Goal: Task Accomplishment & Management: Manage account settings

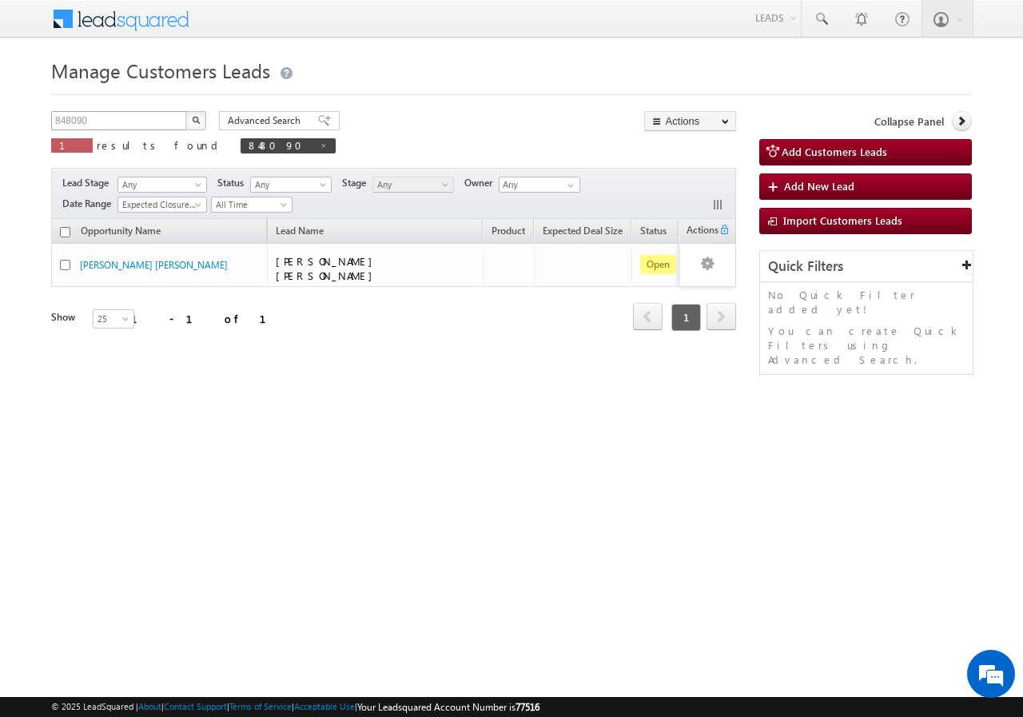
drag, startPoint x: 142, startPoint y: 109, endPoint x: 145, endPoint y: 117, distance: 8.3
click at [145, 116] on div "Manage Customers Leads 848090 X 1 results found 848090 Advanced Search Advanced…" at bounding box center [511, 254] width 921 height 400
click at [145, 120] on input "848090" at bounding box center [119, 120] width 137 height 19
type input "8"
paste input "948890"
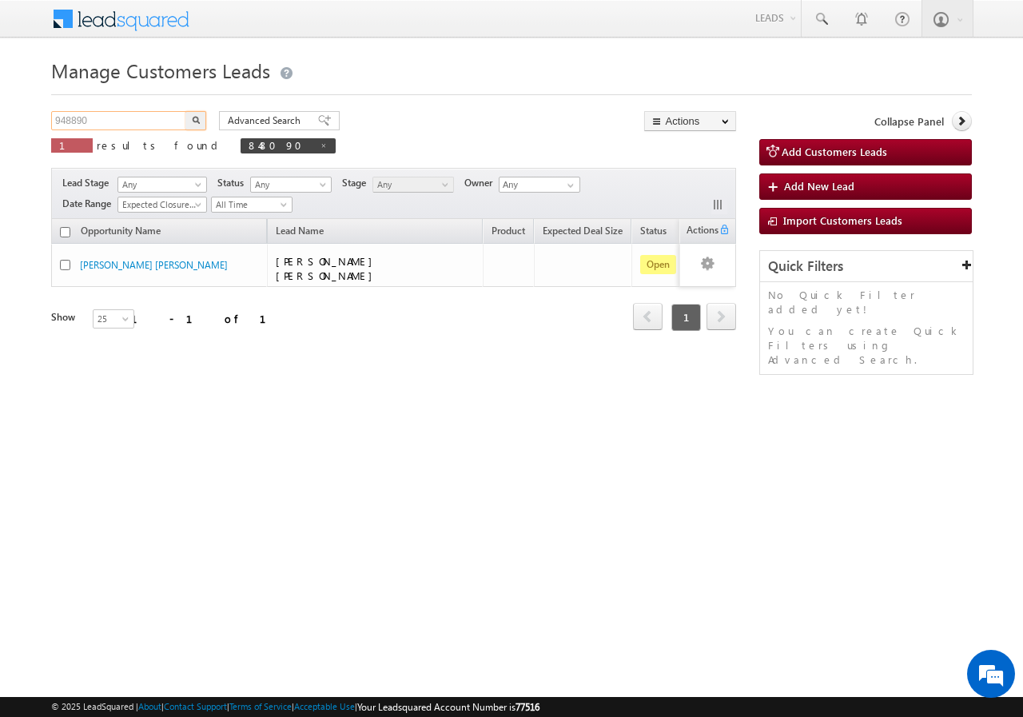
type input "948890"
click at [185, 111] on button "button" at bounding box center [195, 120] width 21 height 19
click at [312, 145] on span at bounding box center [316, 145] width 8 height 8
type input "Search Customers Leads"
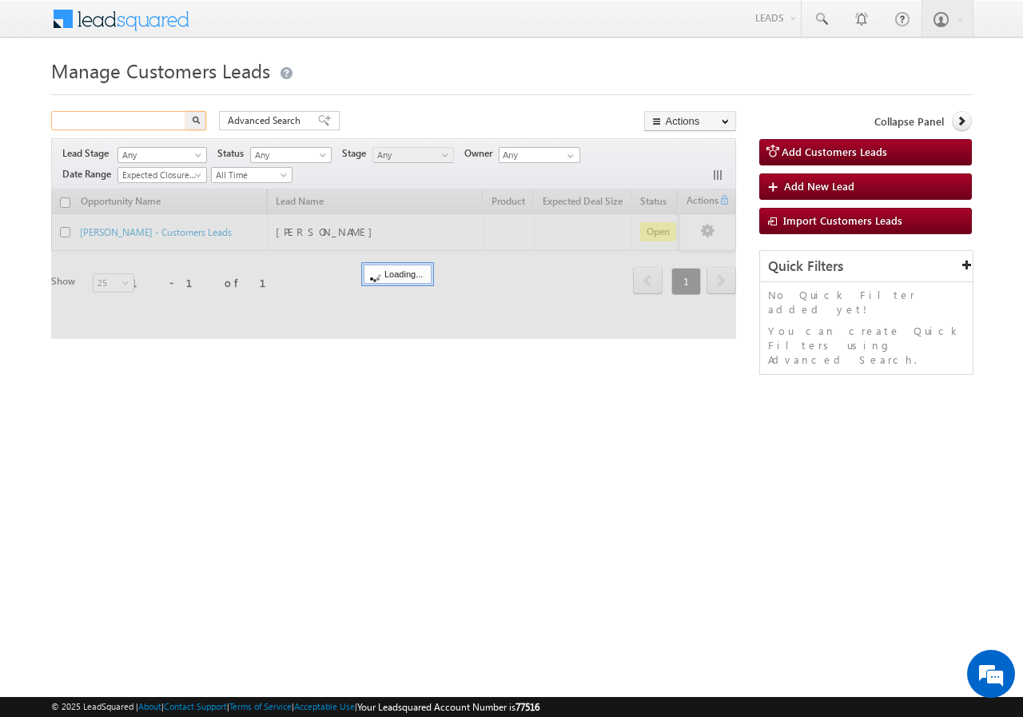
click at [149, 117] on input "text" at bounding box center [119, 120] width 137 height 19
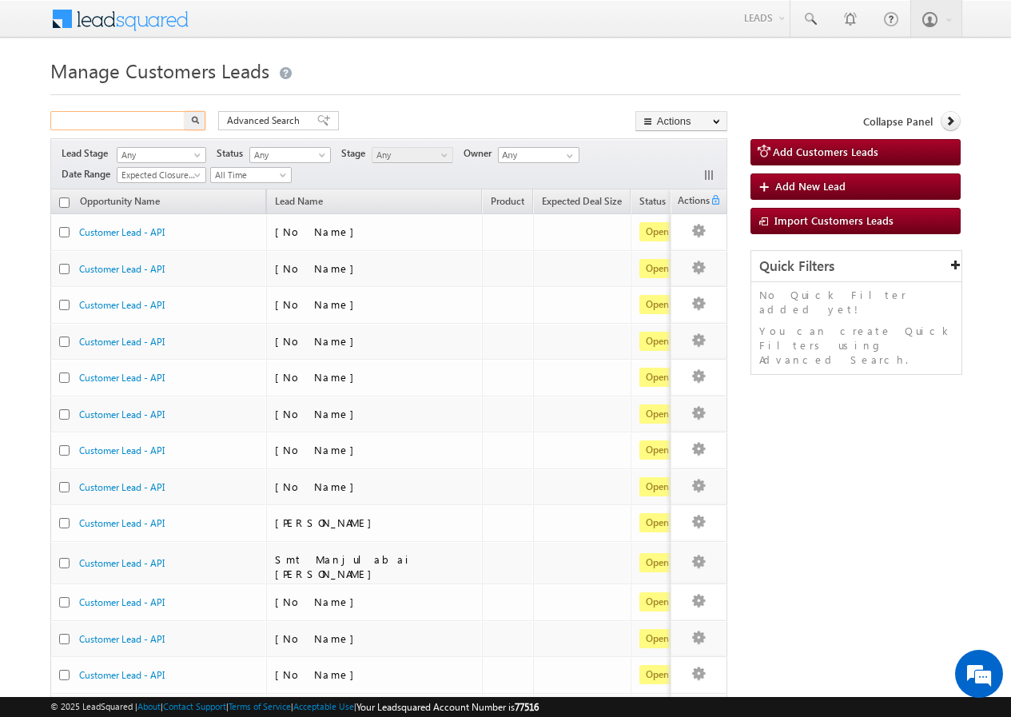
paste input "948890"
type input "948890"
click at [185, 111] on button "button" at bounding box center [195, 120] width 21 height 19
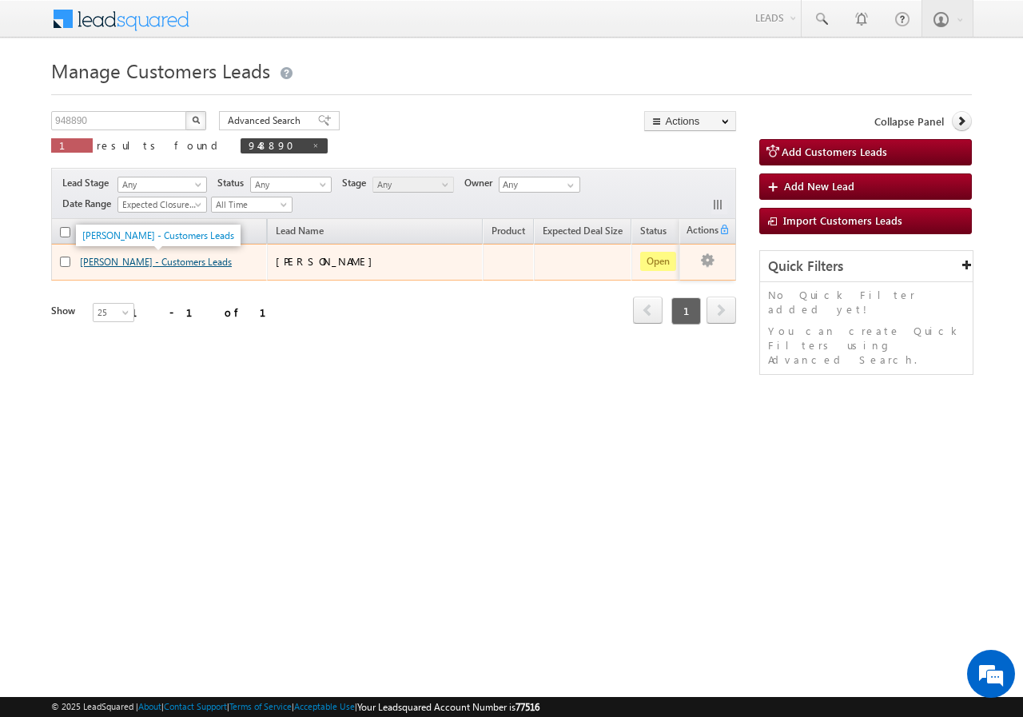
click at [125, 263] on link "[PERSON_NAME] - Customers Leads" at bounding box center [156, 262] width 152 height 12
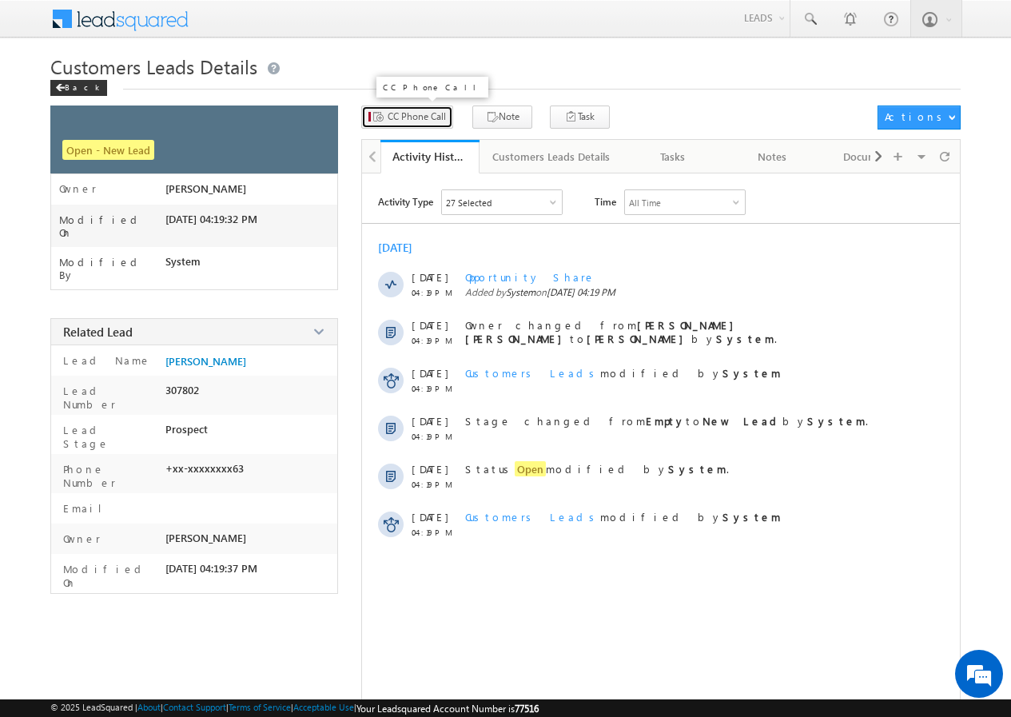
click at [401, 117] on span "CC Phone Call" at bounding box center [417, 116] width 58 height 14
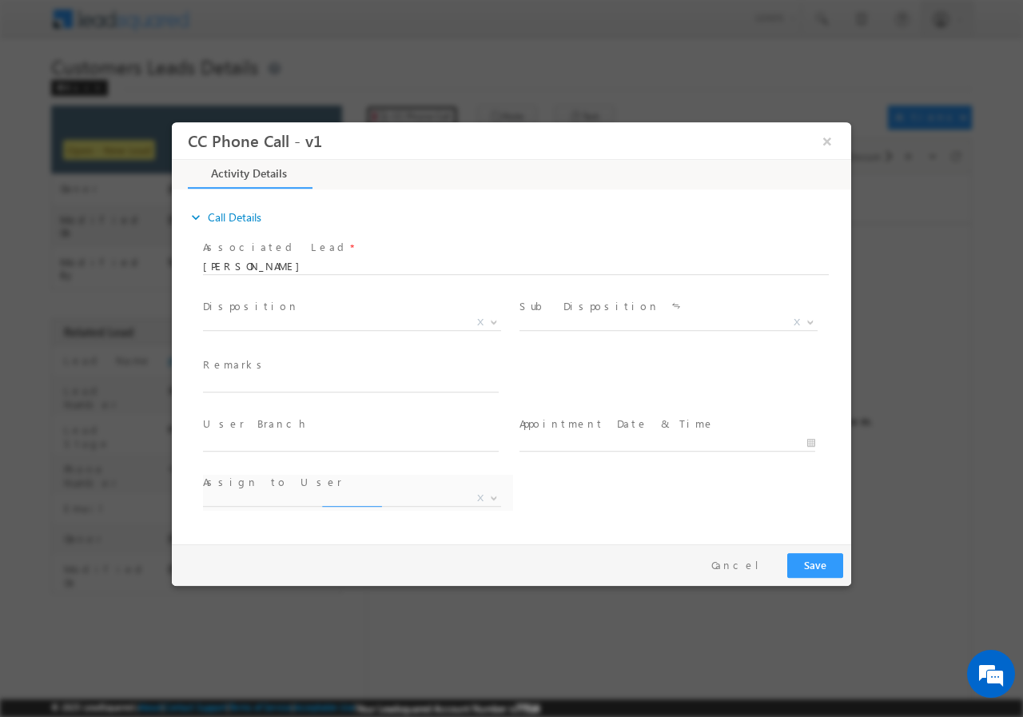
select select "Rose.Shyse+sgrl@leadsquared.com"
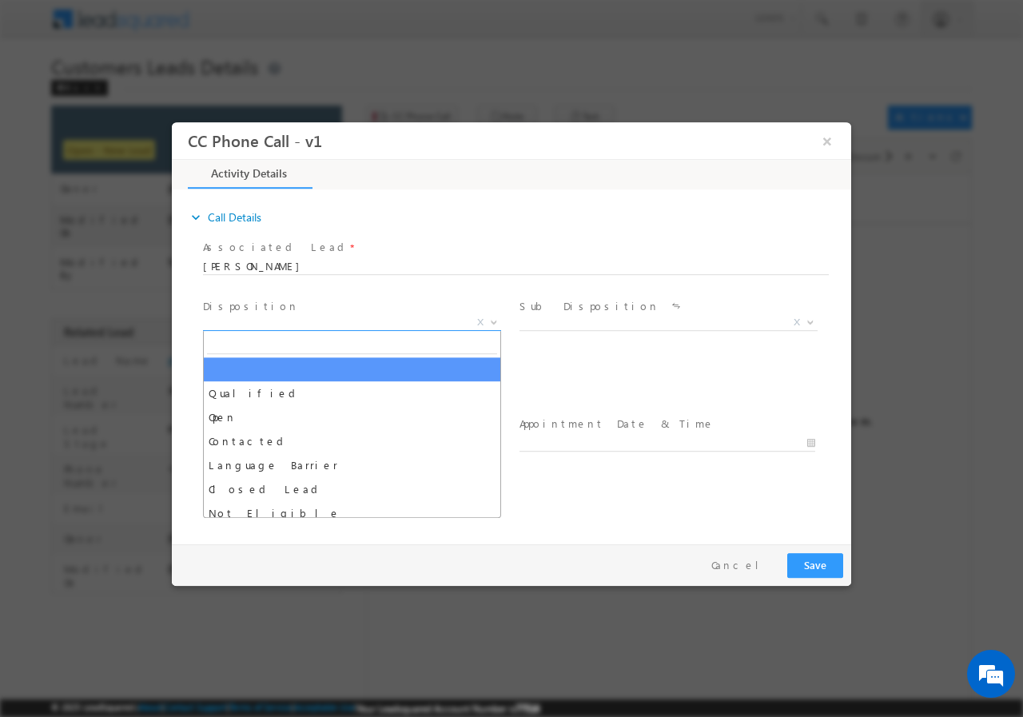
click at [496, 322] on b at bounding box center [494, 321] width 10 height 6
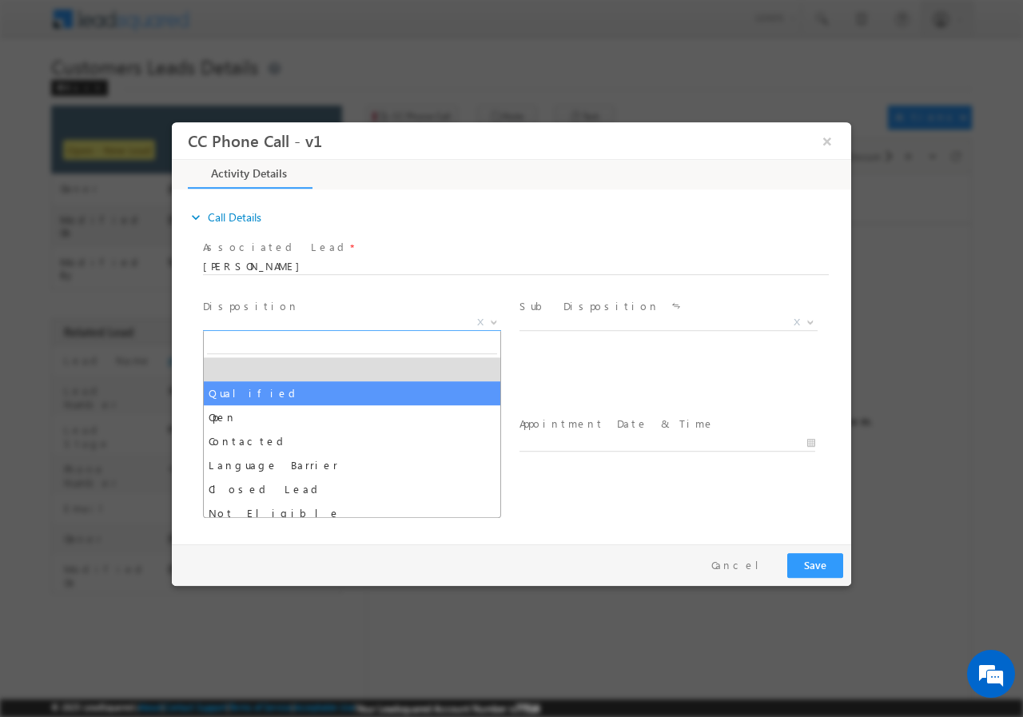
drag, startPoint x: 244, startPoint y: 394, endPoint x: 289, endPoint y: 388, distance: 45.1
select select "Qualified"
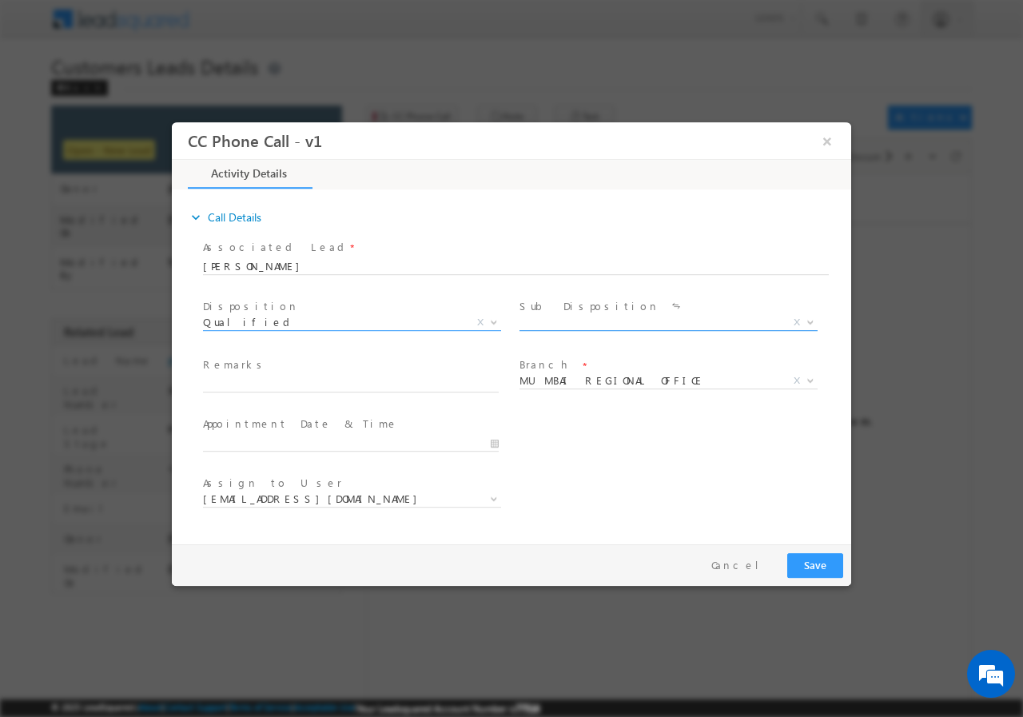
click at [806, 317] on span at bounding box center [809, 321] width 16 height 21
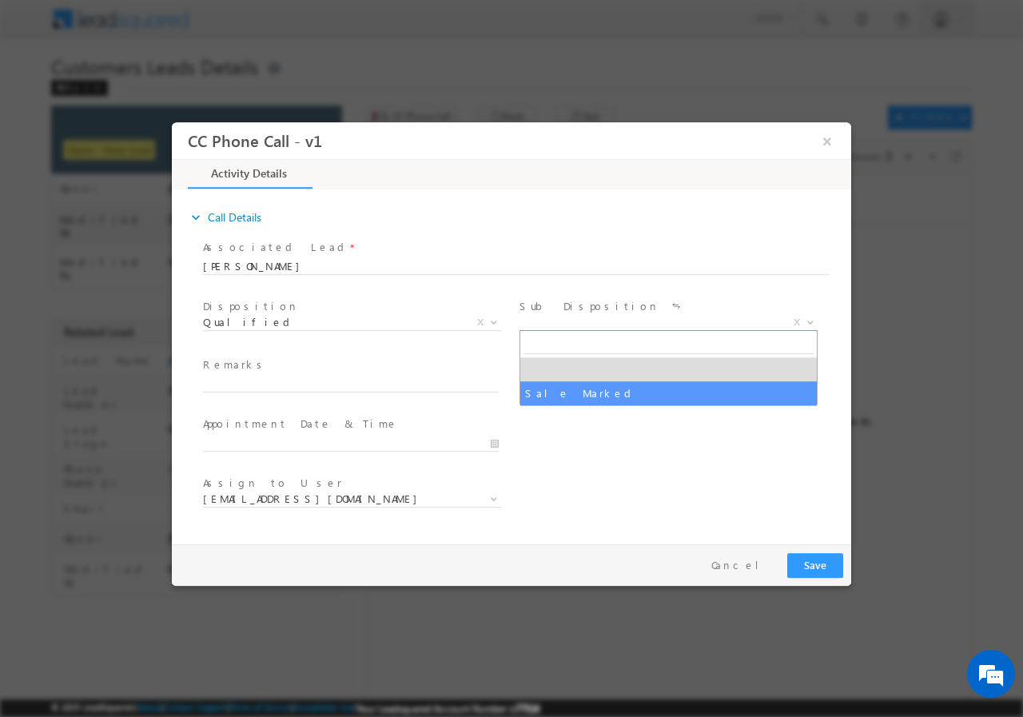
select select "Sale Marked"
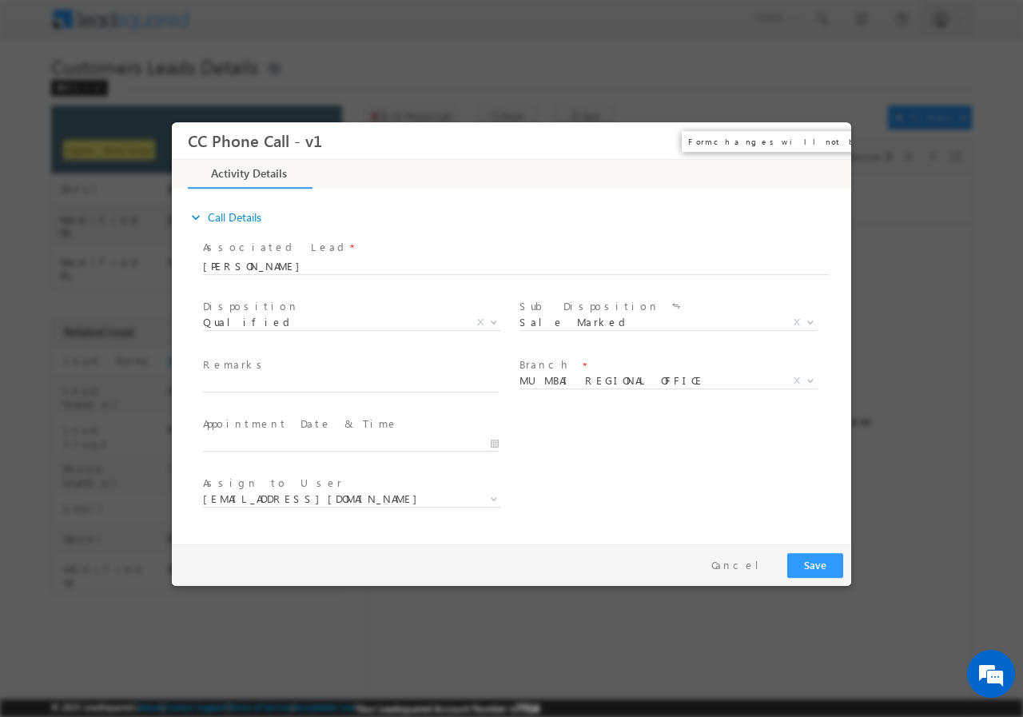
click at [823, 137] on button "×" at bounding box center [827, 140] width 27 height 30
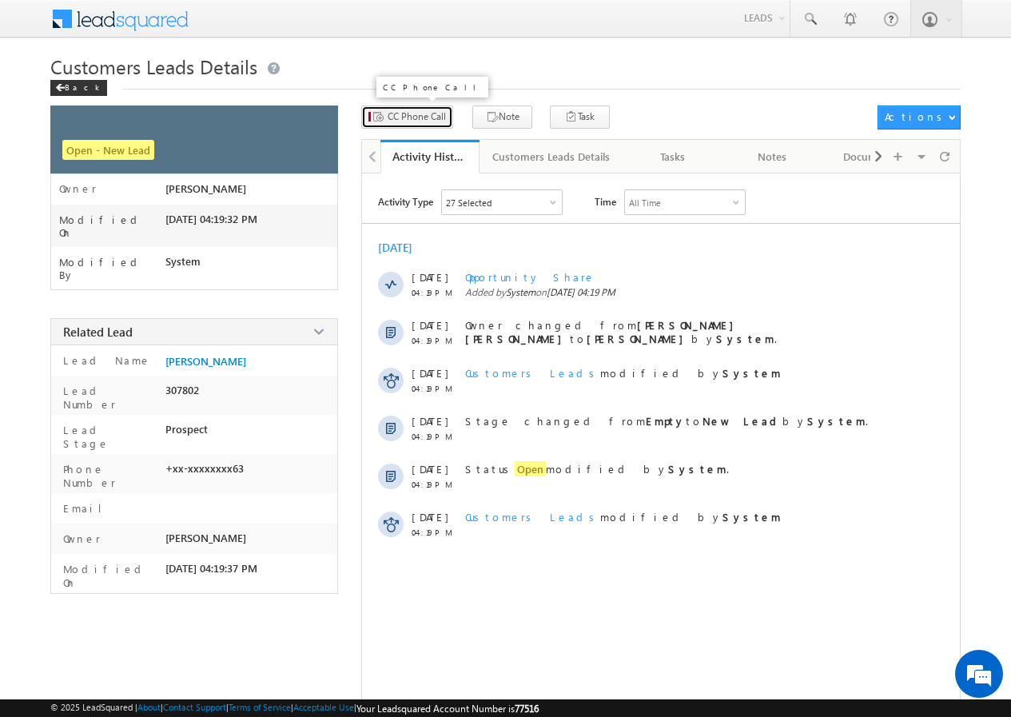
click at [414, 116] on span "CC Phone Call" at bounding box center [417, 116] width 58 height 14
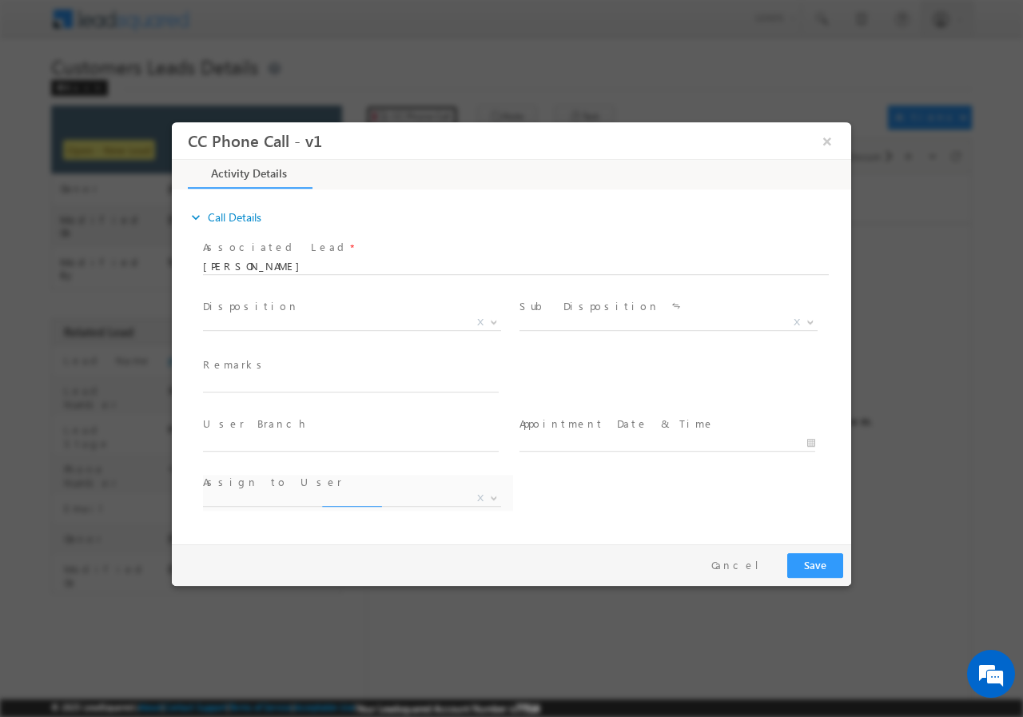
select select "Rose.Shyse+sgrl@leadsquared.com"
click at [502, 320] on div "Qualified Open Contacted Language Barrier Closed Lead Not Eligible X" at bounding box center [358, 324] width 310 height 18
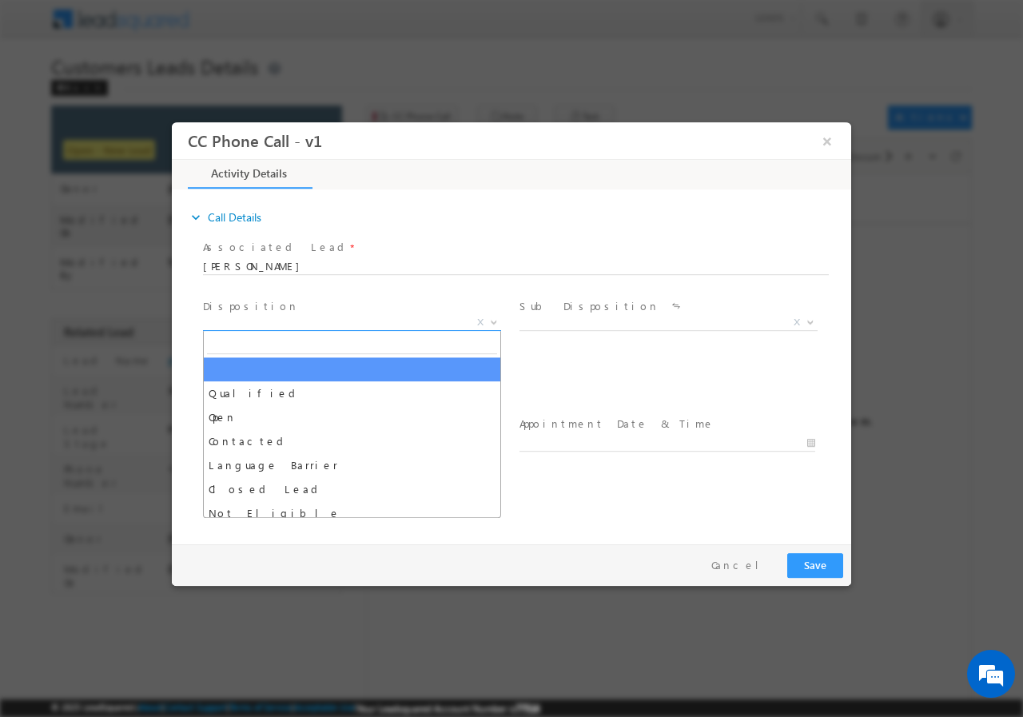
click at [489, 320] on b at bounding box center [494, 321] width 10 height 6
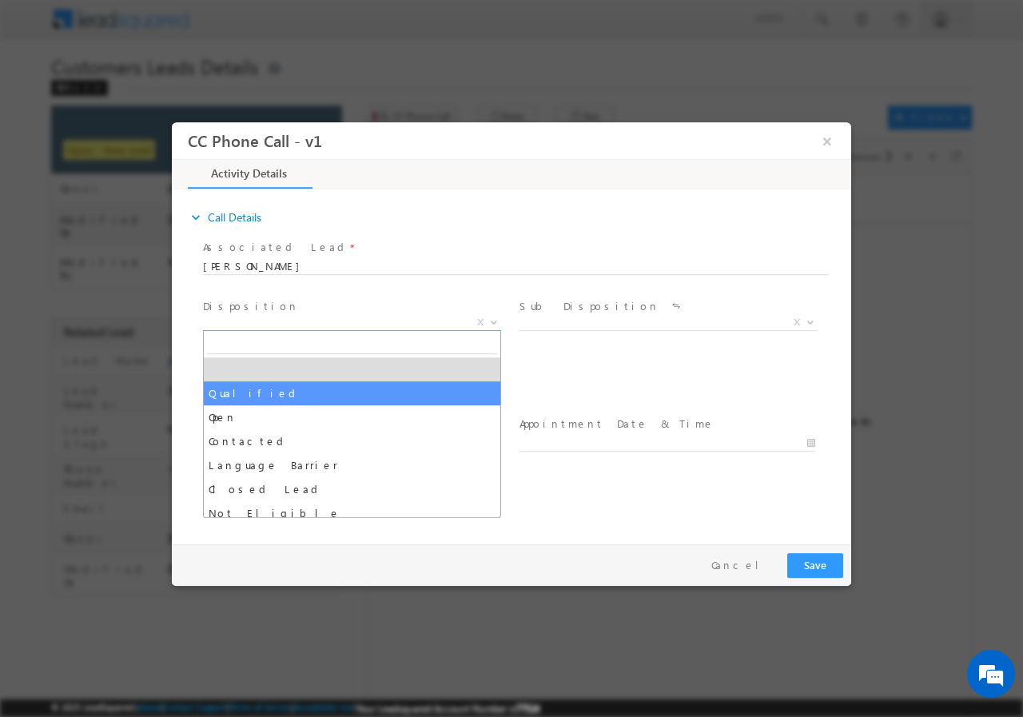
drag, startPoint x: 271, startPoint y: 388, endPoint x: 290, endPoint y: 388, distance: 19.2
select select "Qualified"
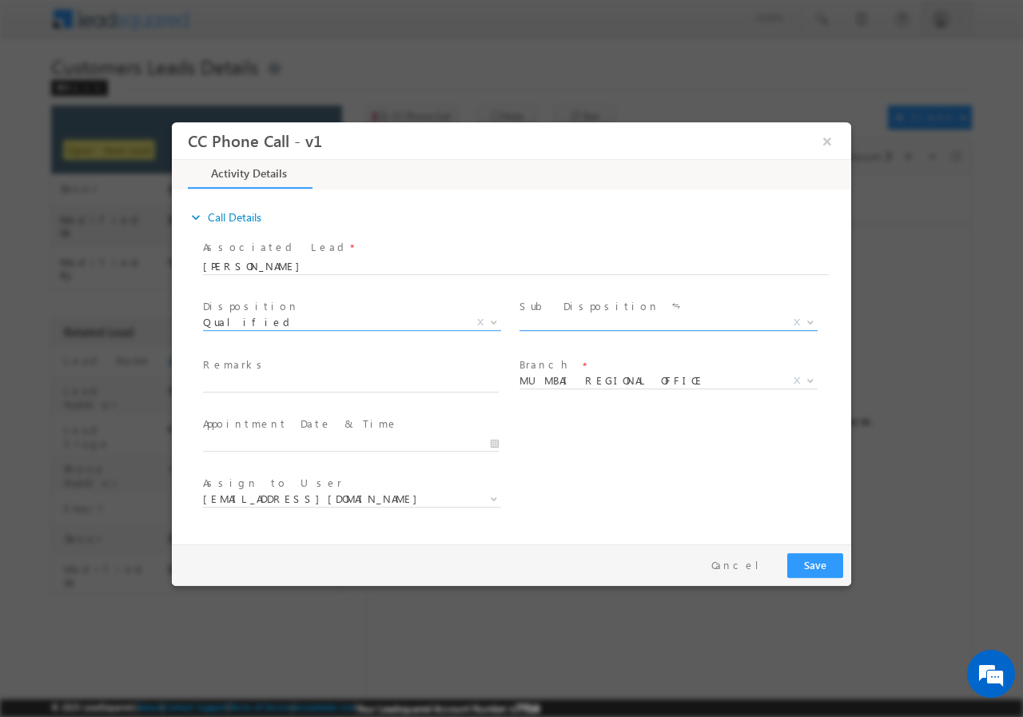
click at [810, 318] on b at bounding box center [811, 321] width 10 height 6
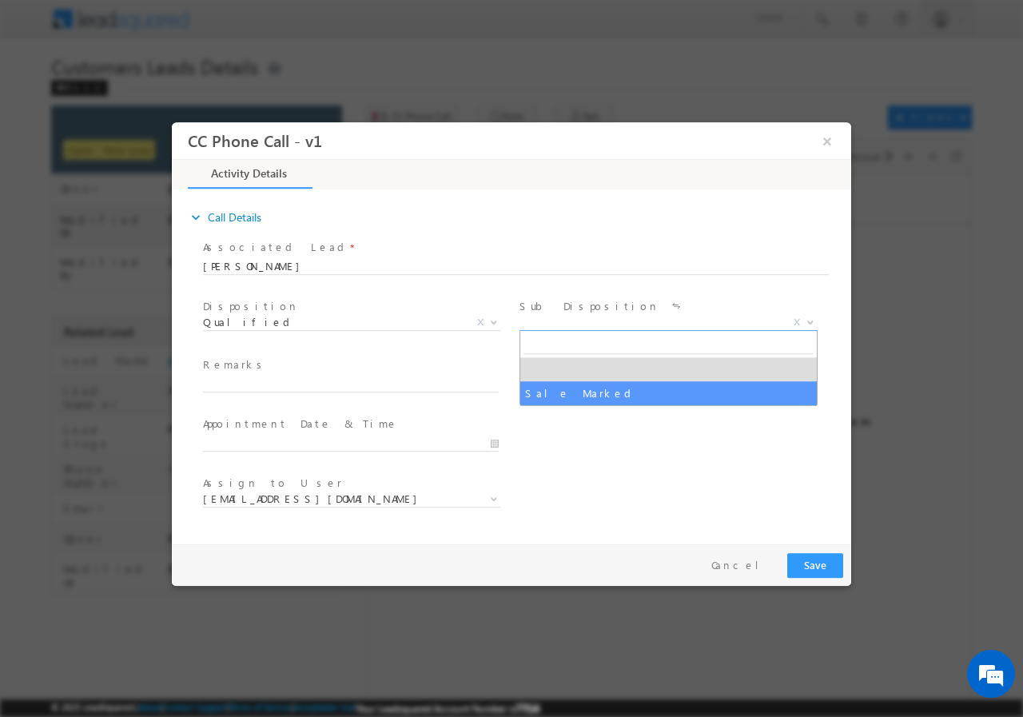
select select "Sale Marked"
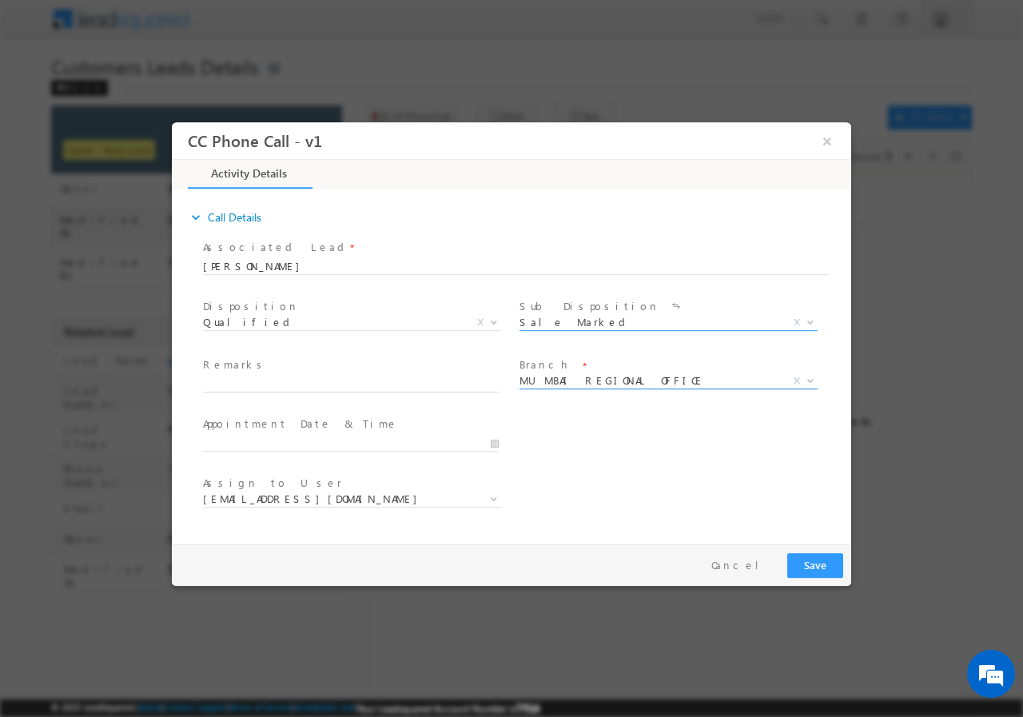
click at [811, 378] on b at bounding box center [811, 379] width 10 height 6
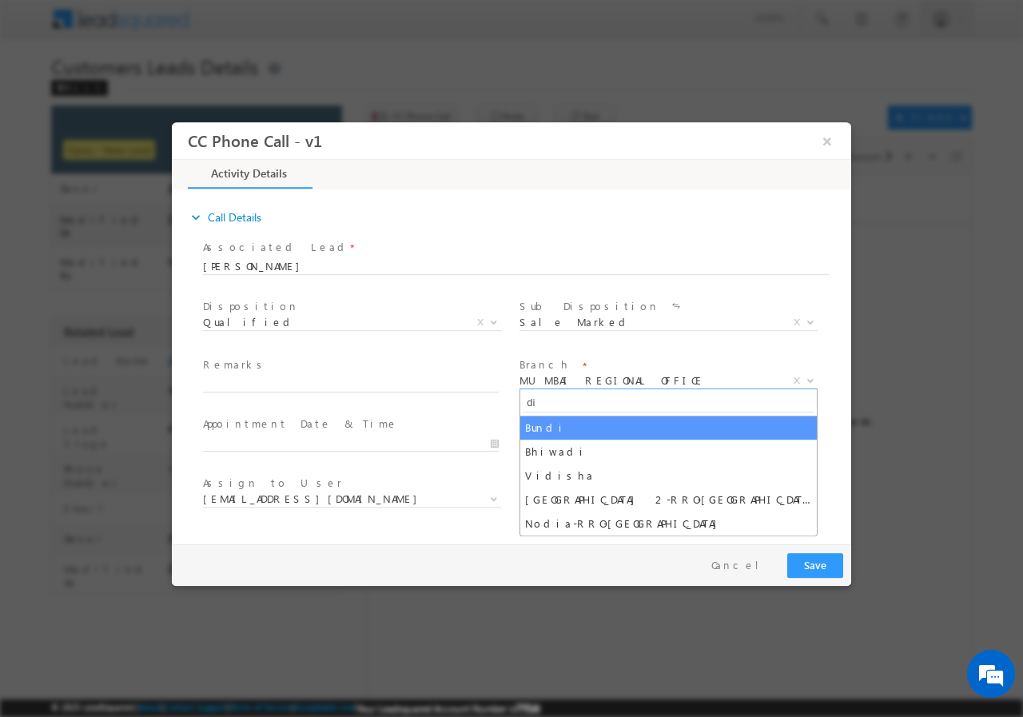
type input "d"
type input "Dewa"
select select "Dewas"
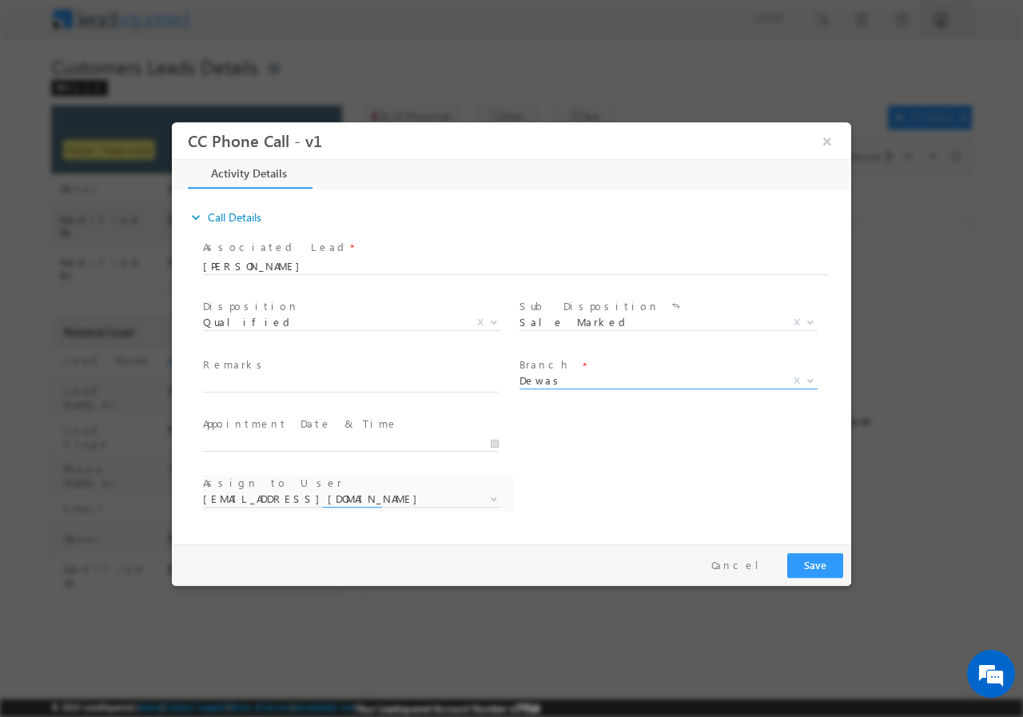
select select "abhishek.pn@sgrlimited.in"
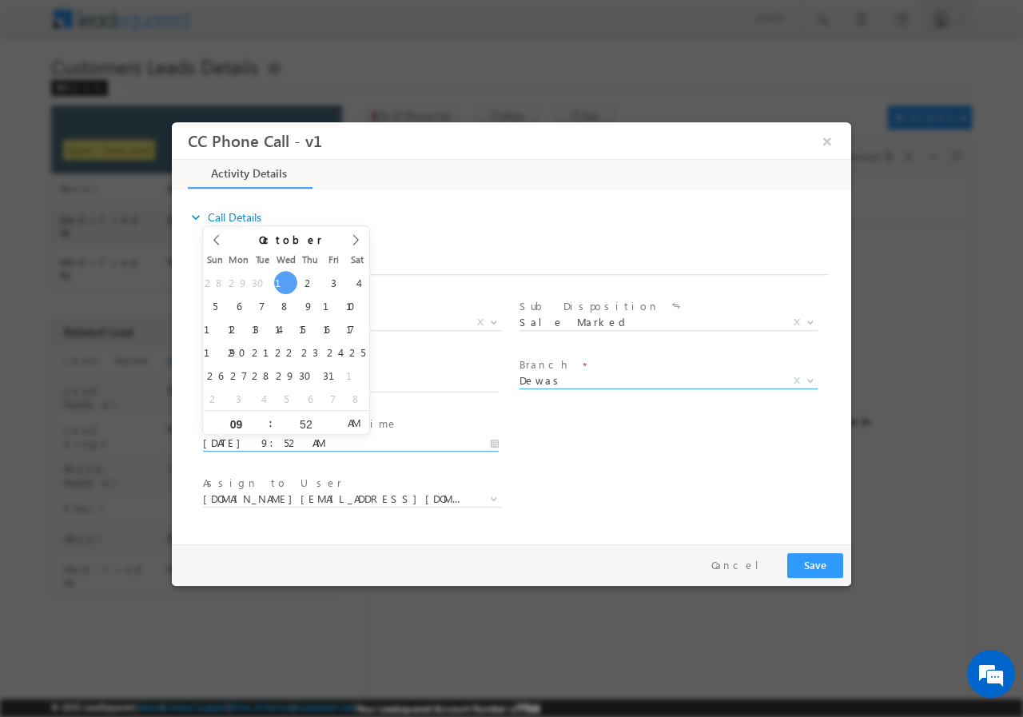
click at [496, 445] on input "10/01/2025 9:52 AM" at bounding box center [351, 443] width 296 height 16
type input "10/05/2025 9:51 AM"
type input "51"
click at [331, 427] on span at bounding box center [333, 428] width 11 height 12
type input "10/05/2025 9:50 AM"
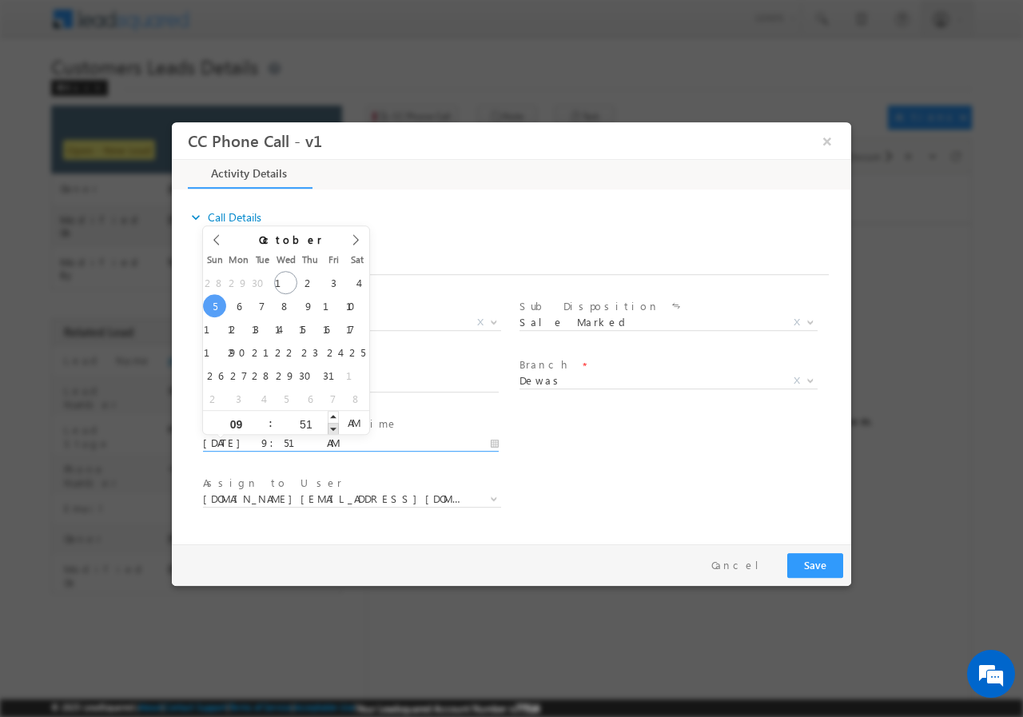
type input "50"
click at [331, 427] on span at bounding box center [333, 428] width 11 height 12
type input "10/05/2025 9:51 AM"
type input "51"
click at [333, 415] on span at bounding box center [333, 416] width 11 height 12
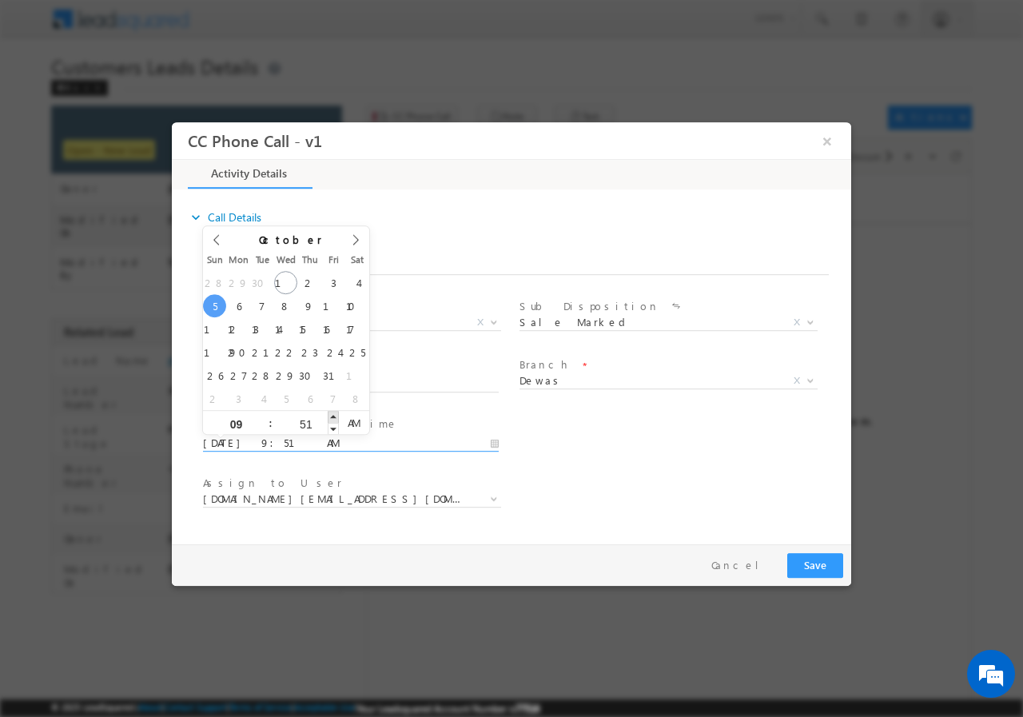
type input "10/05/2025 9:52 AM"
type input "52"
click at [333, 415] on span at bounding box center [333, 416] width 11 height 12
type input "10/05/2025 9:53 AM"
type input "53"
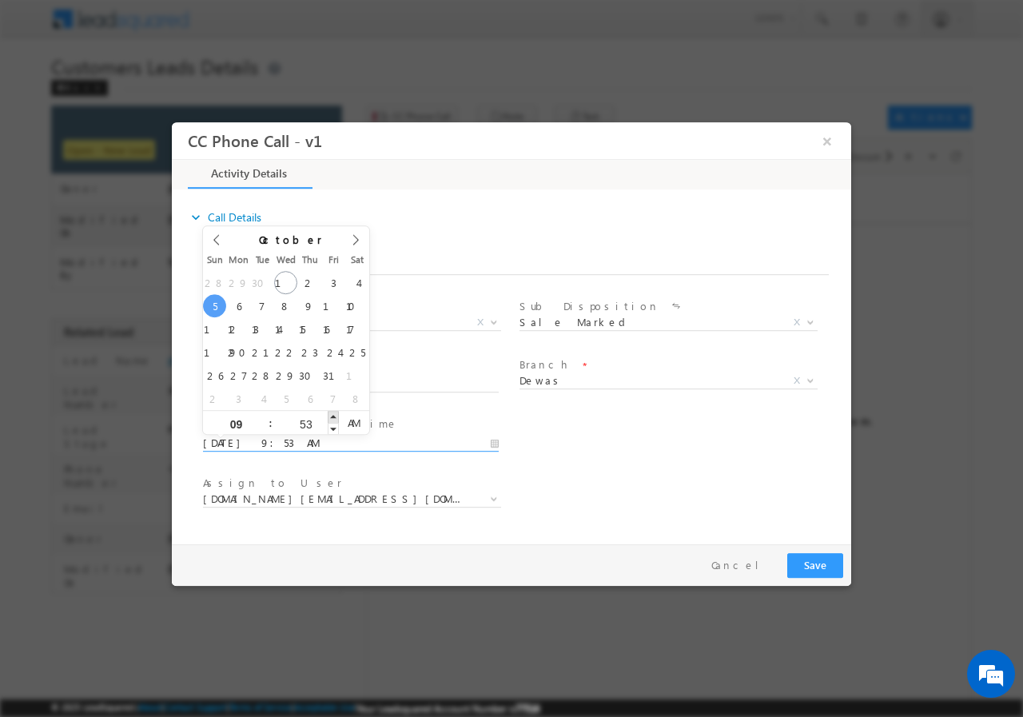
click at [333, 415] on span at bounding box center [333, 416] width 11 height 12
type input "10/05/2025 9:54 AM"
type input "54"
click at [333, 415] on span at bounding box center [333, 416] width 11 height 12
type input "10/05/2025 9:55 AM"
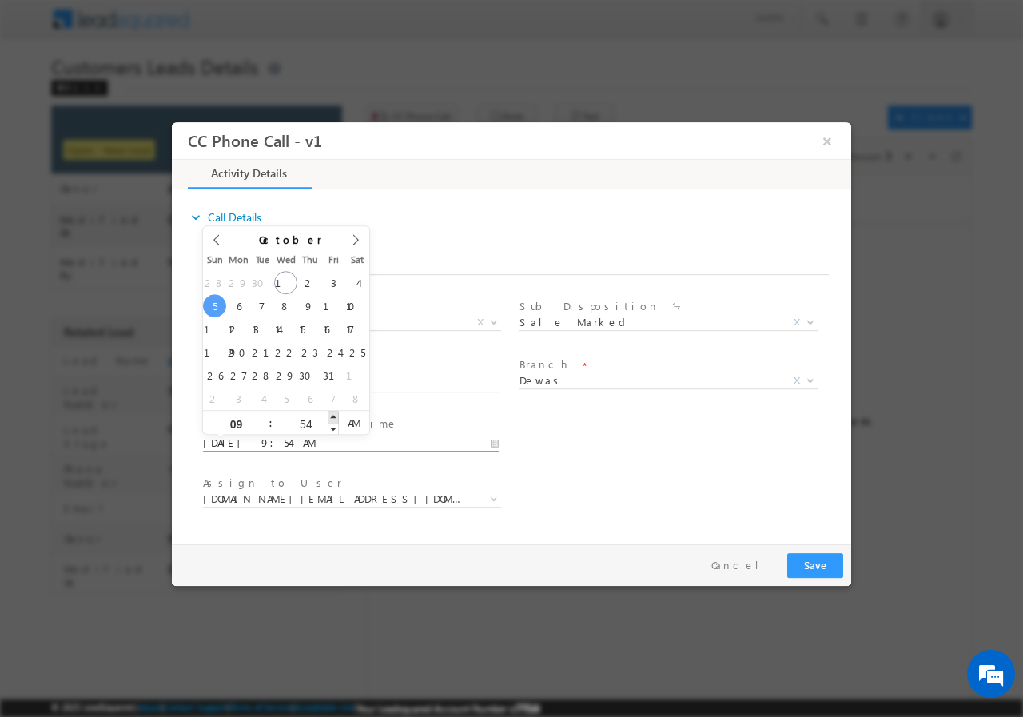
type input "55"
click at [333, 415] on span at bounding box center [333, 416] width 11 height 12
type input "10/05/2025 8:55 AM"
type input "08"
click at [265, 428] on span at bounding box center [263, 428] width 11 height 12
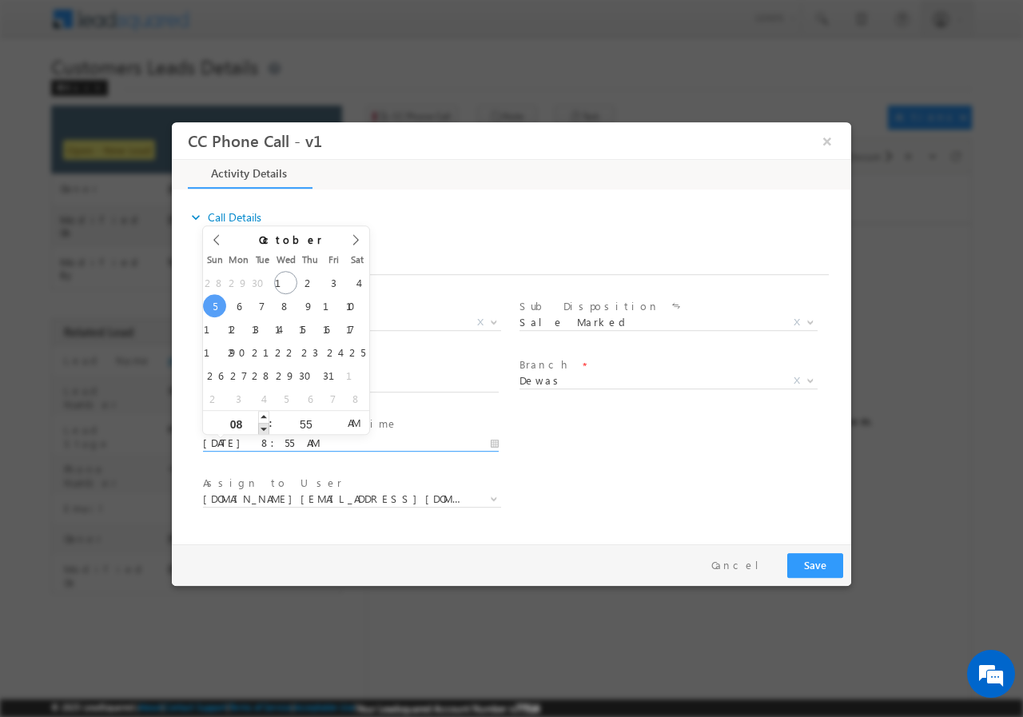
type input "10/05/2025 7:55 AM"
type input "07"
click at [265, 428] on span at bounding box center [263, 428] width 11 height 12
type input "10/05/2025 6:55 AM"
type input "06"
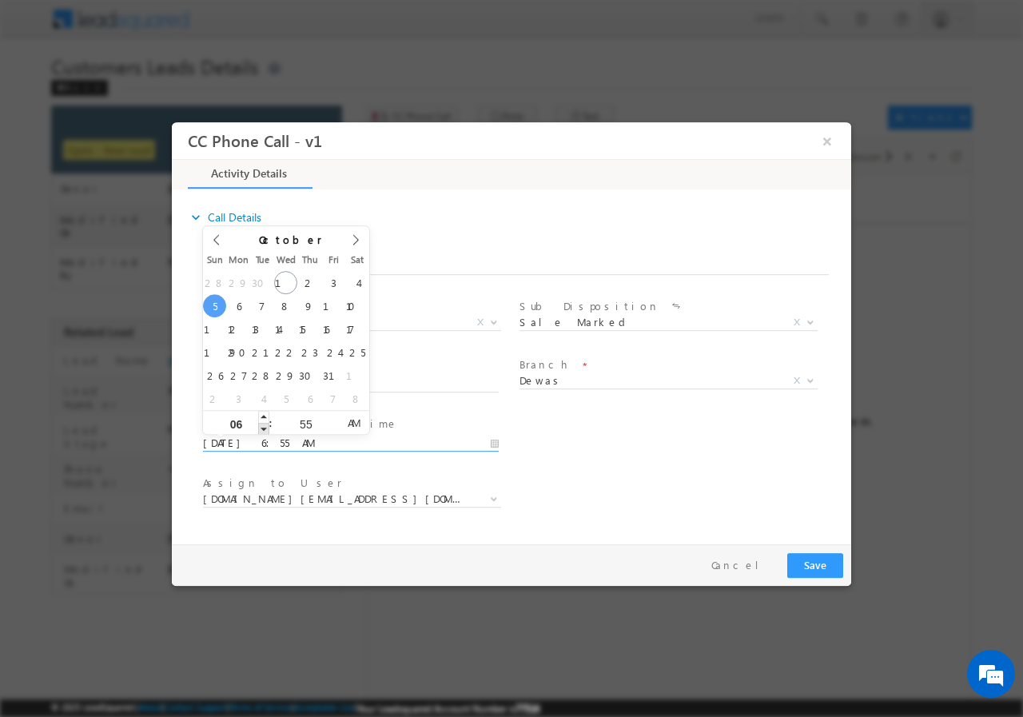
click at [265, 428] on span at bounding box center [263, 428] width 11 height 12
type input "10/05/2025 7:55 AM"
type input "07"
click at [263, 416] on span at bounding box center [263, 416] width 11 height 12
type input "10/05/2025 8:55 AM"
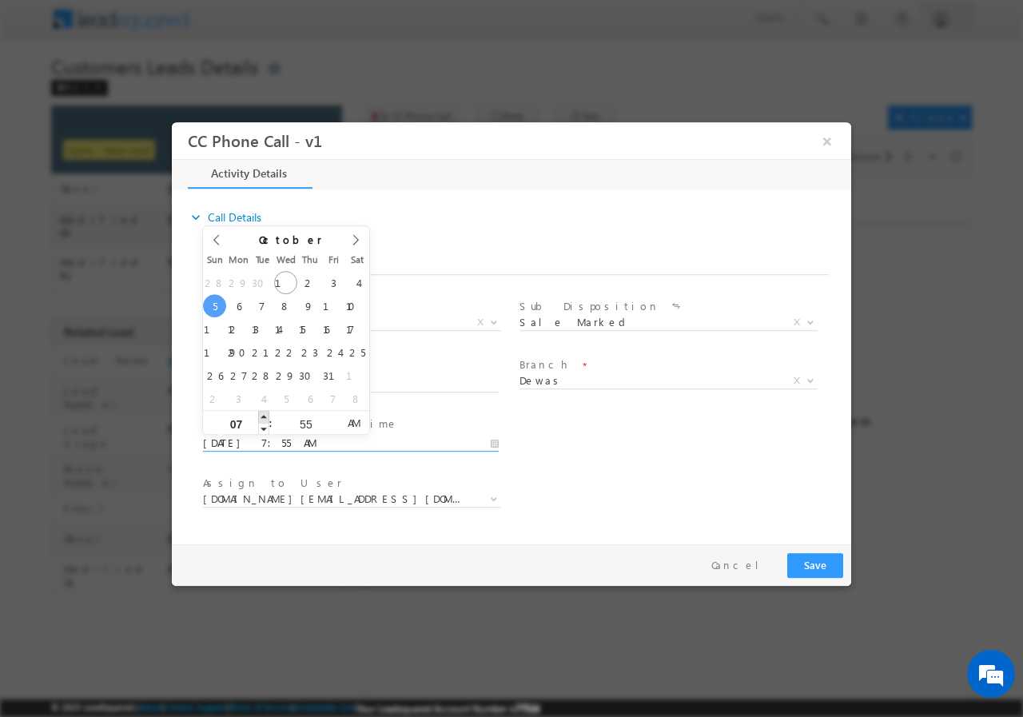
type input "08"
click at [263, 415] on span at bounding box center [263, 416] width 11 height 12
type input "10/05/2025 9:55 AM"
type input "09"
click at [264, 415] on span at bounding box center [263, 416] width 11 height 12
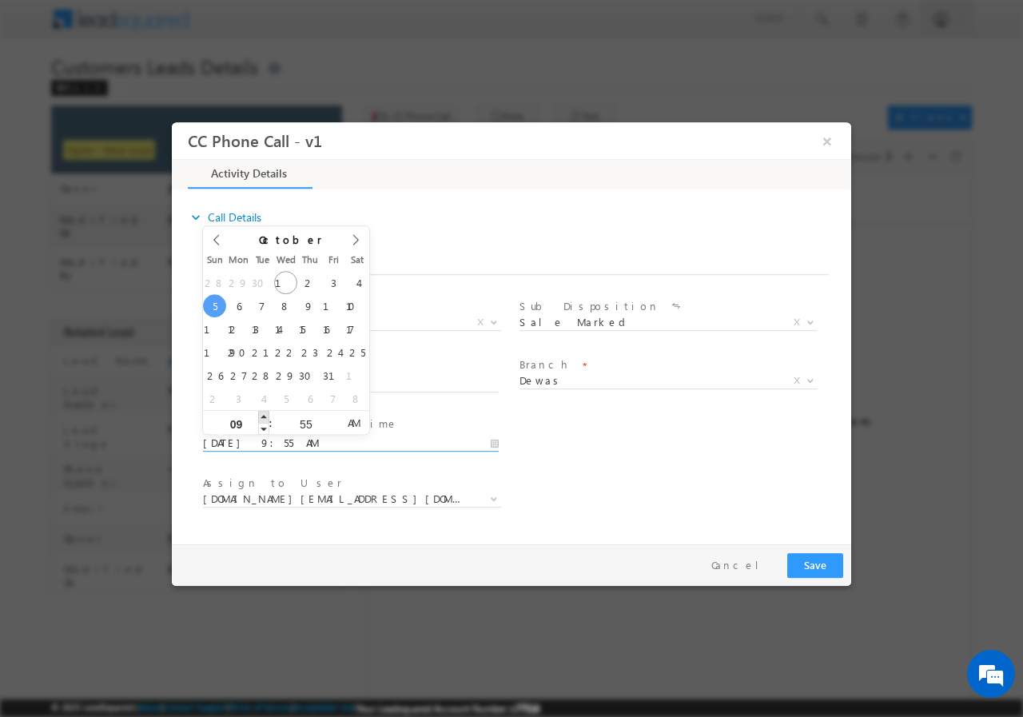
type input "10/05/2025 10:55 AM"
type input "10"
click at [264, 415] on span at bounding box center [263, 416] width 11 height 12
type input "10/05/2025 11:55 AM"
type input "11"
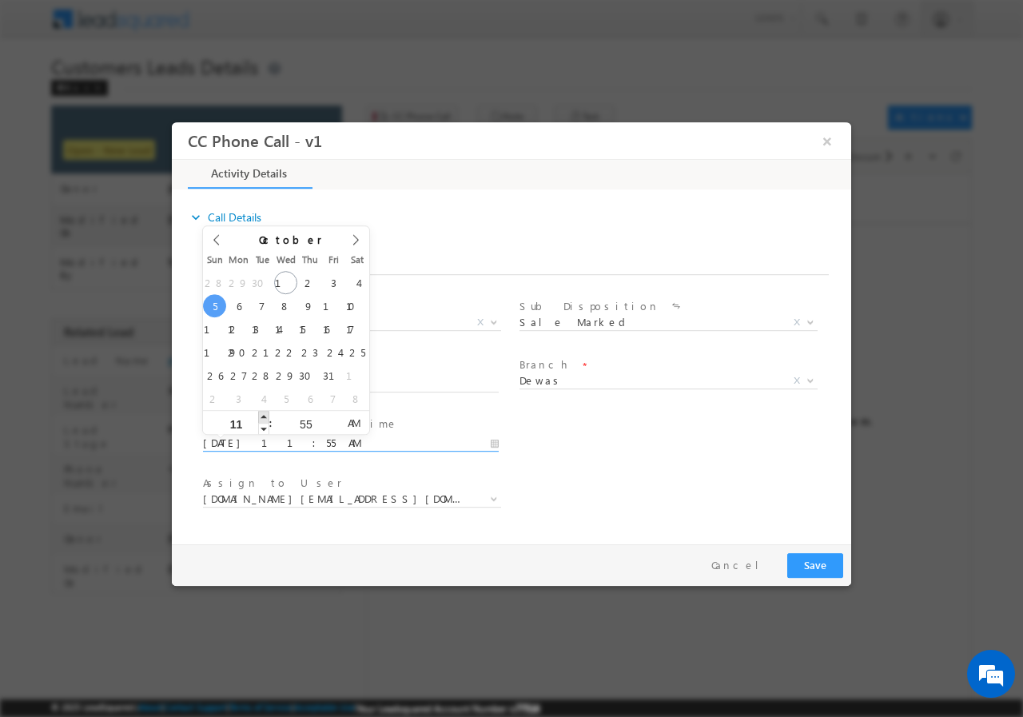
click at [264, 415] on span at bounding box center [263, 416] width 11 height 12
type input "10/05/2025 12:55 PM"
type input "12"
click at [264, 415] on span at bounding box center [263, 416] width 11 height 12
type input "10/05/2025 12:56 PM"
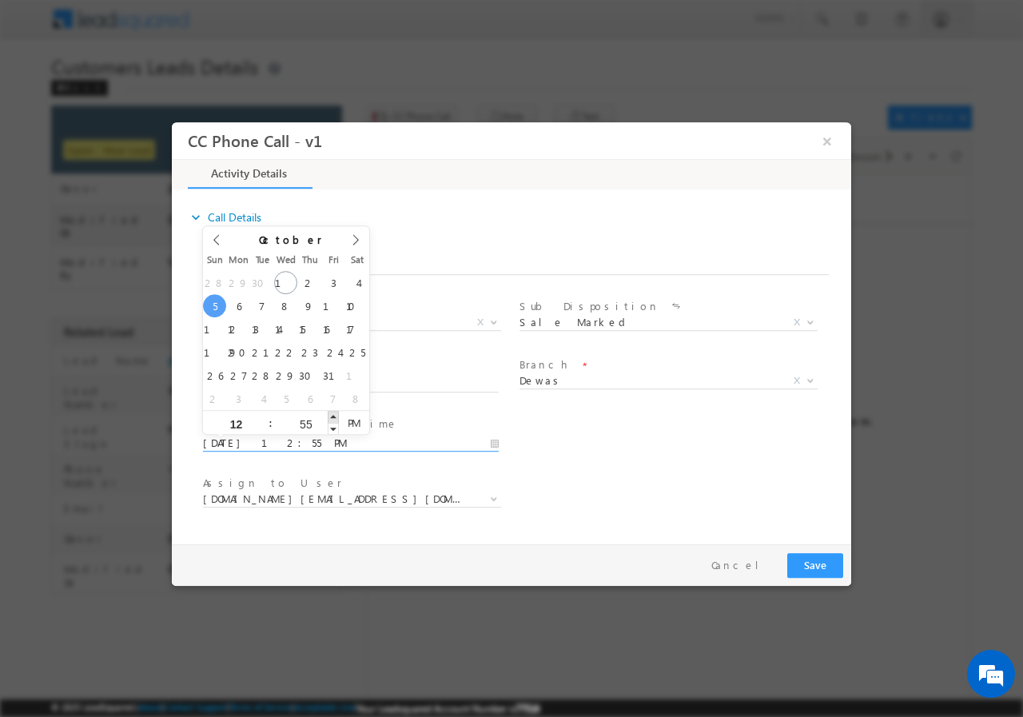
type input "56"
click at [333, 415] on span at bounding box center [333, 416] width 11 height 12
type input "10/05/2025 12:57 PM"
type input "57"
click at [333, 414] on span at bounding box center [333, 416] width 11 height 12
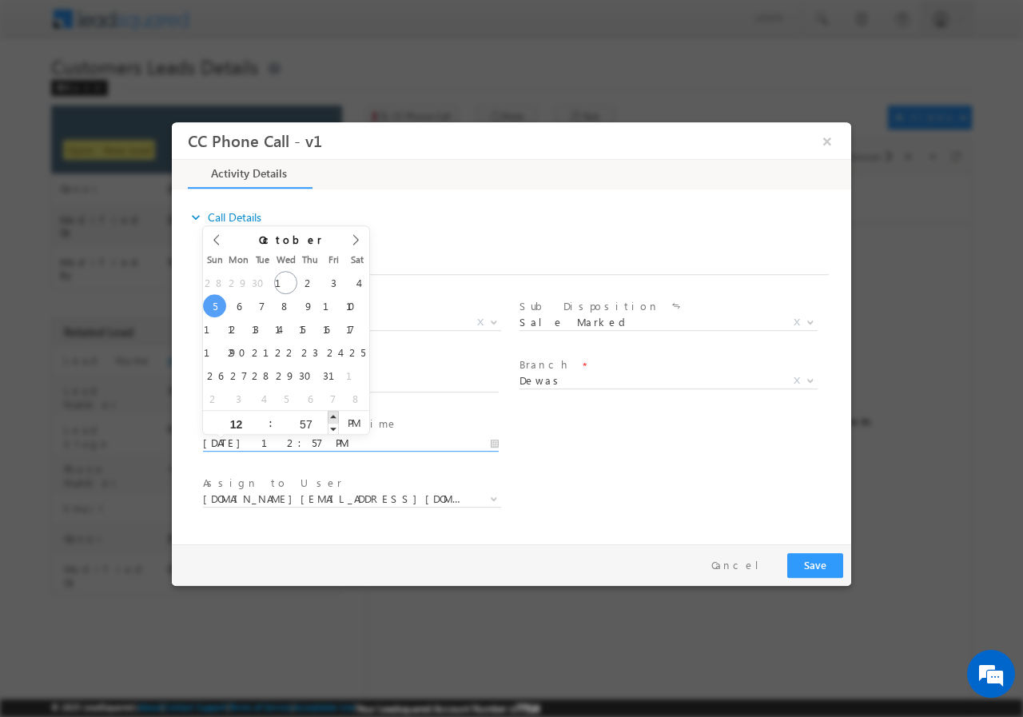
type input "10/05/2025 12:58 PM"
type input "58"
click at [333, 413] on span at bounding box center [333, 416] width 11 height 12
type input "10/05/2025 12:59 PM"
type input "59"
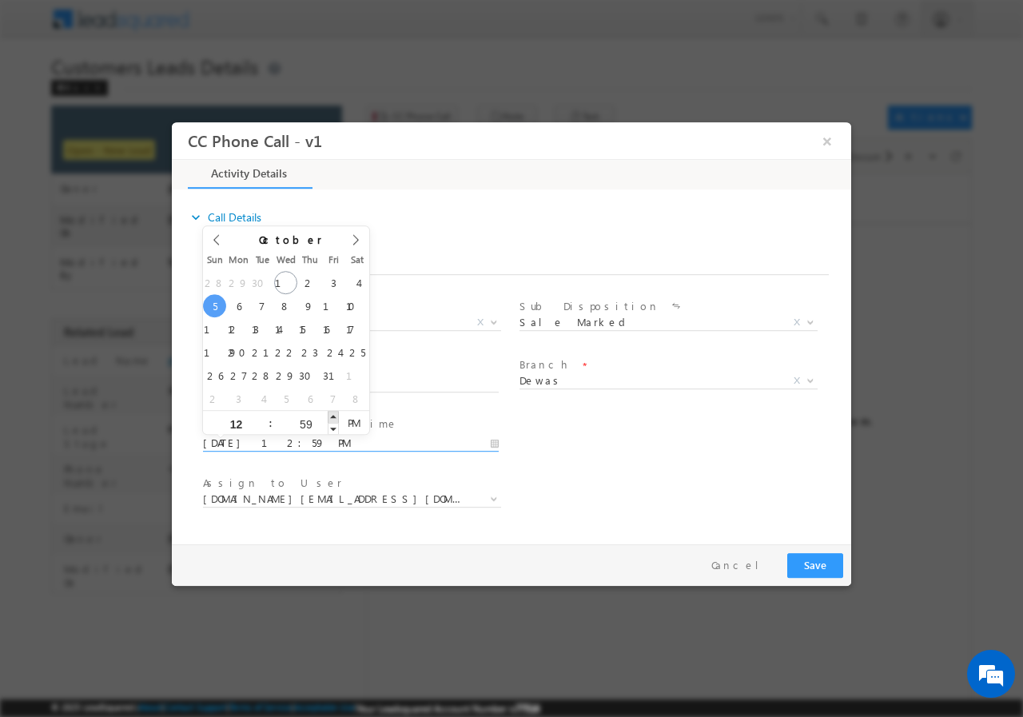
click at [333, 413] on span at bounding box center [333, 416] width 11 height 12
type input "10/05/2025 1:00 PM"
type input "01"
type input "00"
click at [333, 413] on span at bounding box center [333, 416] width 11 height 12
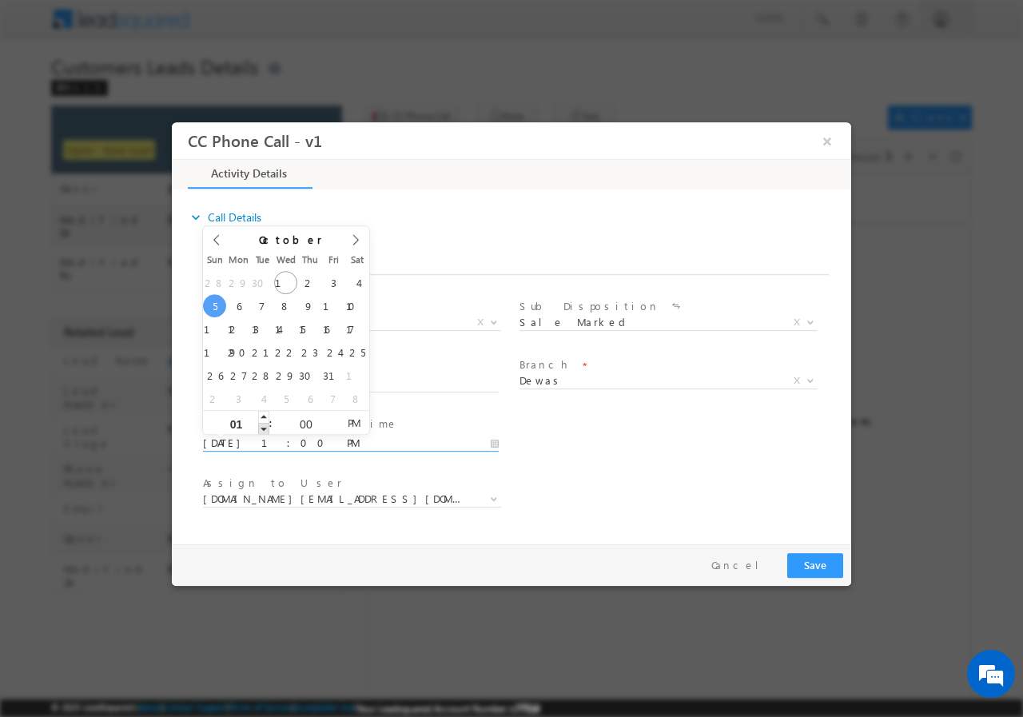
type input "10/05/2025 12:00 PM"
type input "12"
click at [267, 427] on span at bounding box center [263, 428] width 11 height 12
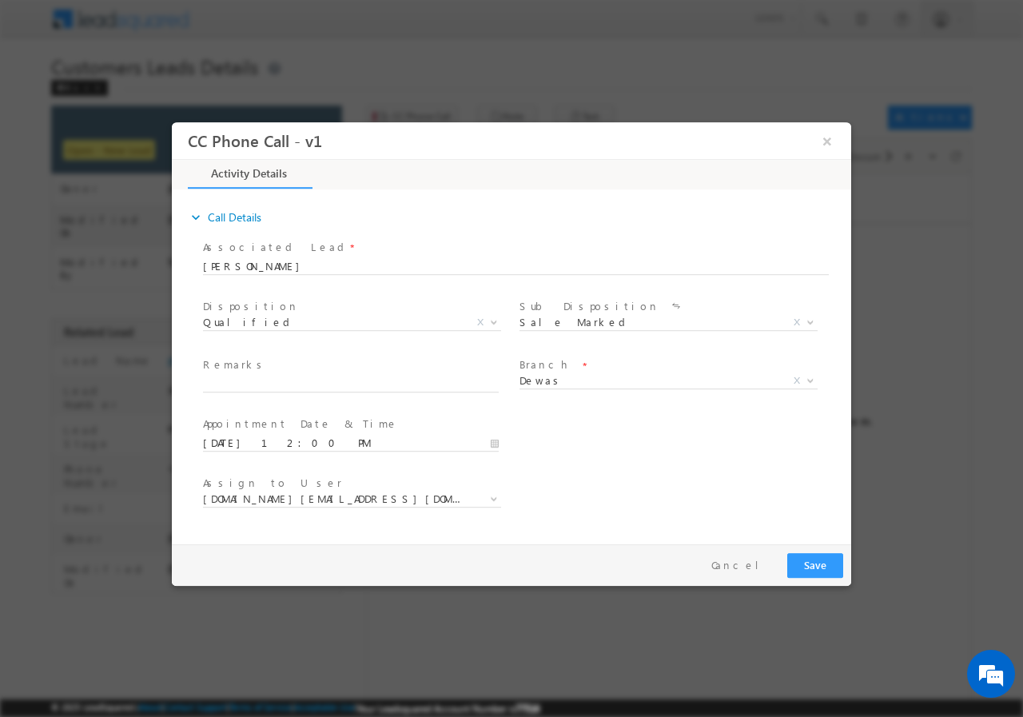
click at [666, 480] on div "Assign to User * abhishek.pn@sgrlimited.in arpit.c@sgrlimited.in arvind.solanki…" at bounding box center [525, 500] width 651 height 59
drag, startPoint x: 281, startPoint y: 385, endPoint x: 285, endPoint y: 398, distance: 13.2
click at [281, 386] on input "text" at bounding box center [351, 384] width 296 height 16
paste input "7067814963//DIWAS //455001//Website Tollfree//948890//TOP UP 2 L // DEV KHRISN …"
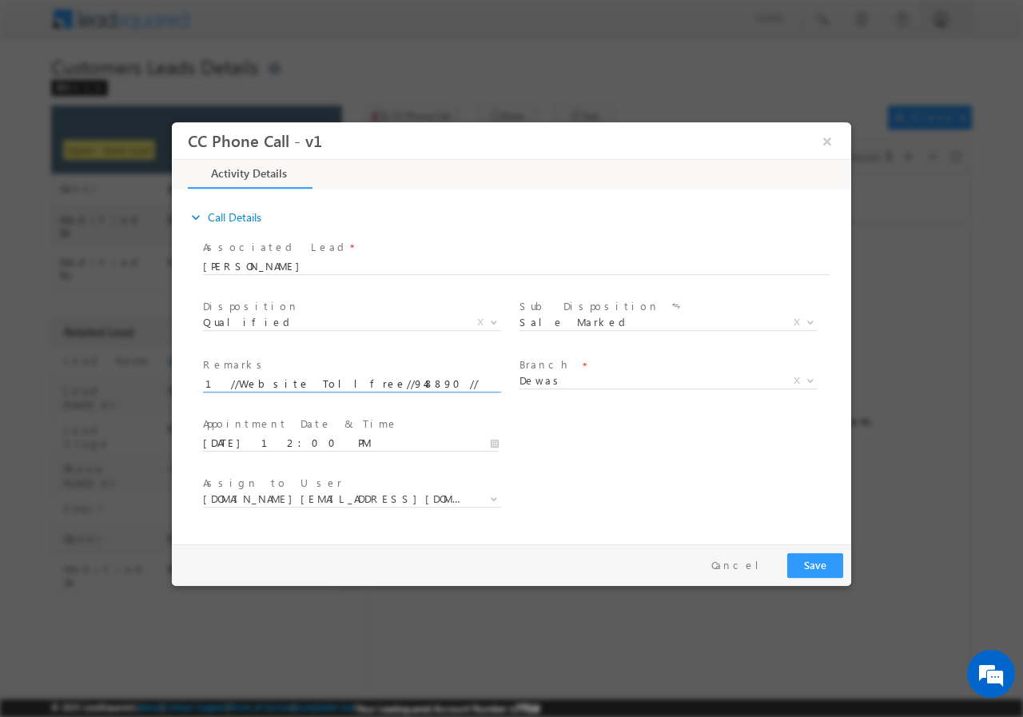
type input "7067814963//DIWAS //455001//Website Tollfree//948890//TOP UP 2 L // DEV KHRISN …"
click at [383, 501] on span "abhishek.pn@sgrlimited.in" at bounding box center [333, 498] width 260 height 14
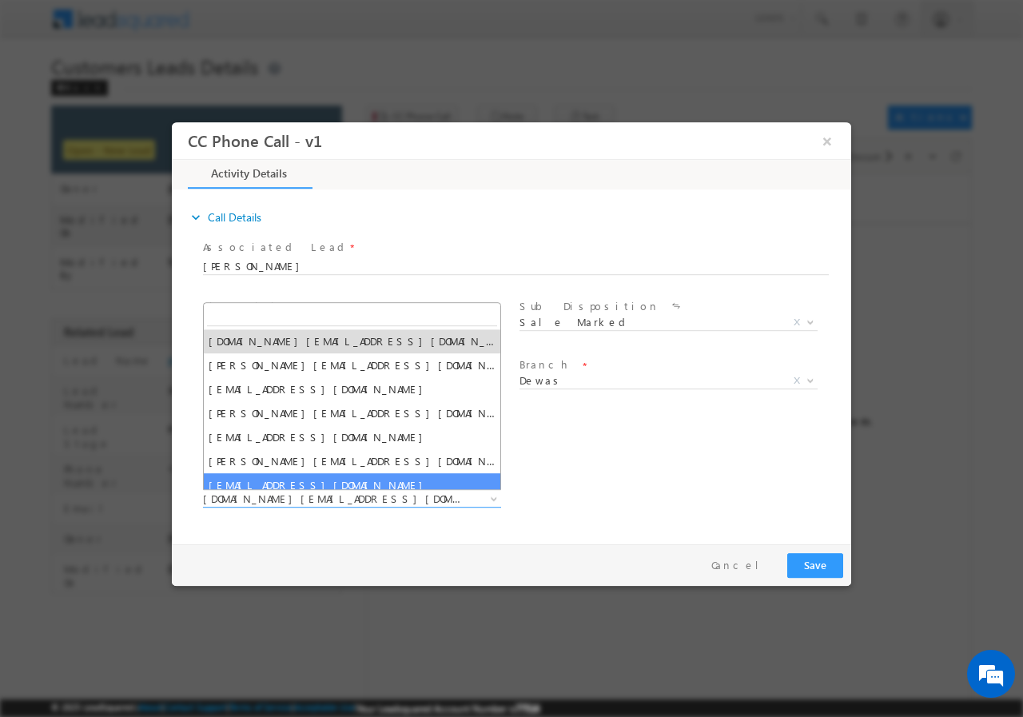
type input "Pradeep Modi"
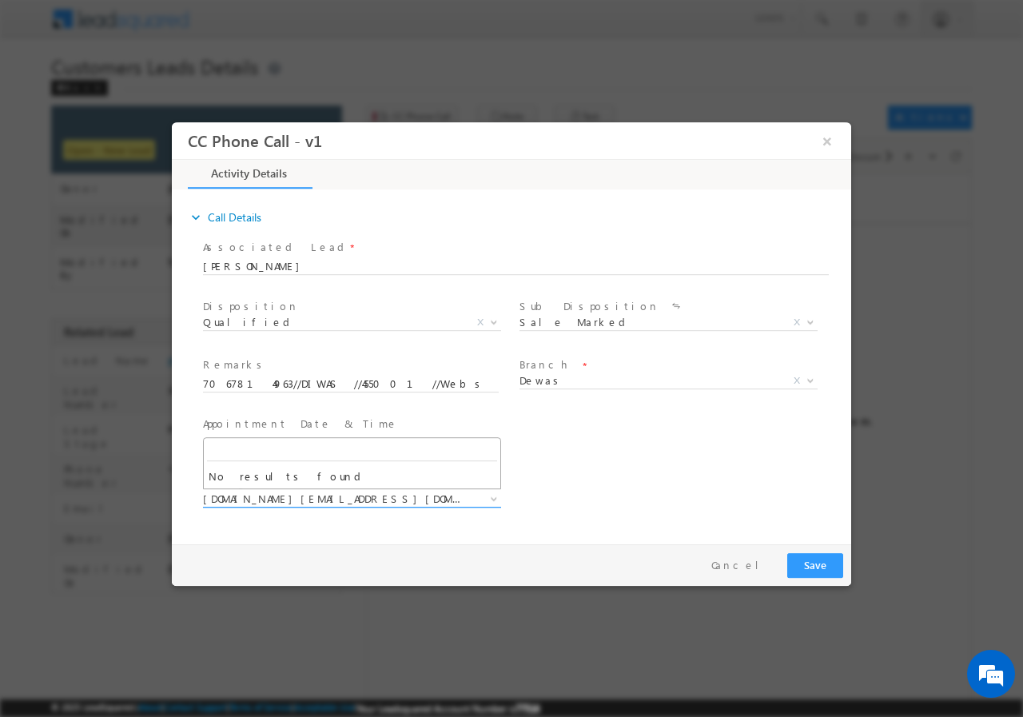
click at [496, 500] on span at bounding box center [492, 498] width 16 height 21
click at [491, 499] on b at bounding box center [494, 498] width 10 height 6
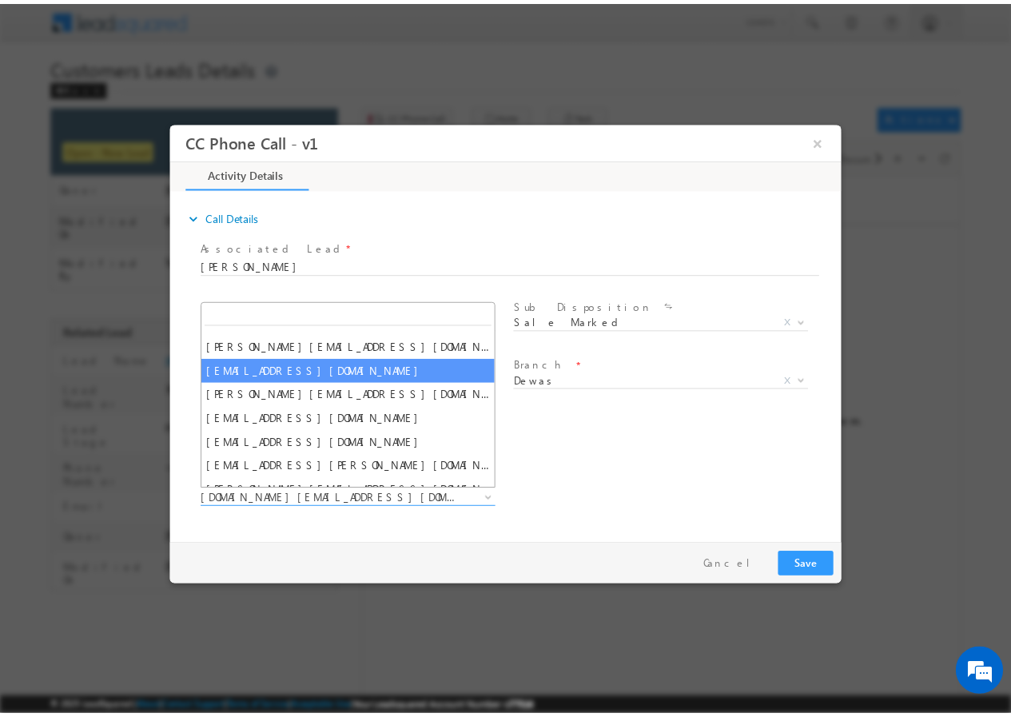
scroll to position [80, 0]
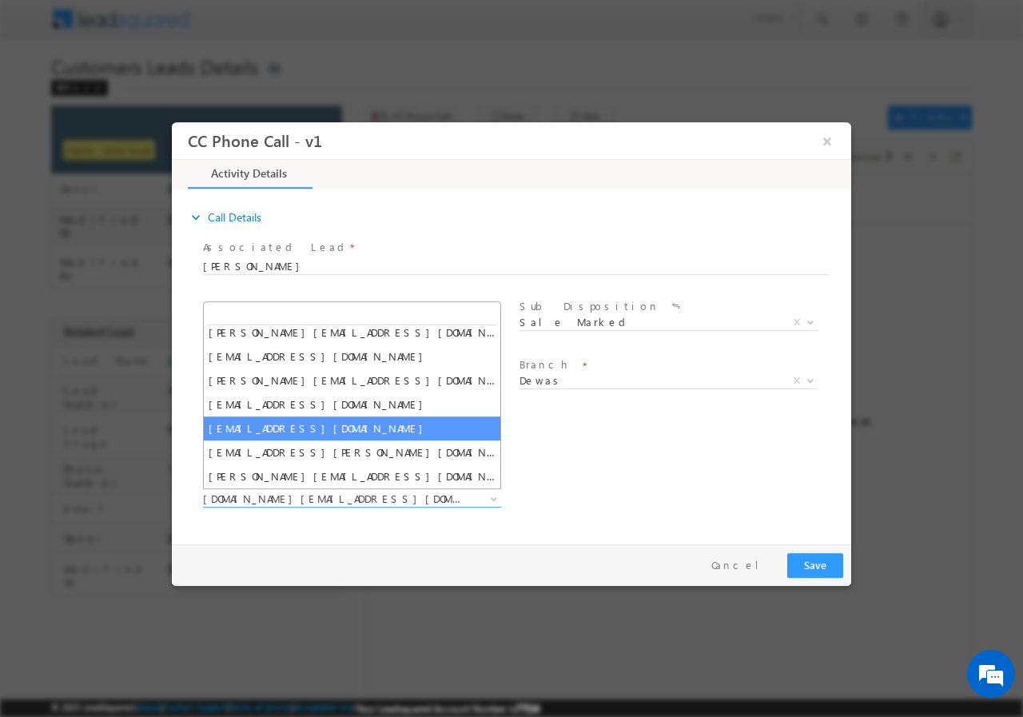
select select "pradeep.m@sgrlimited.in"
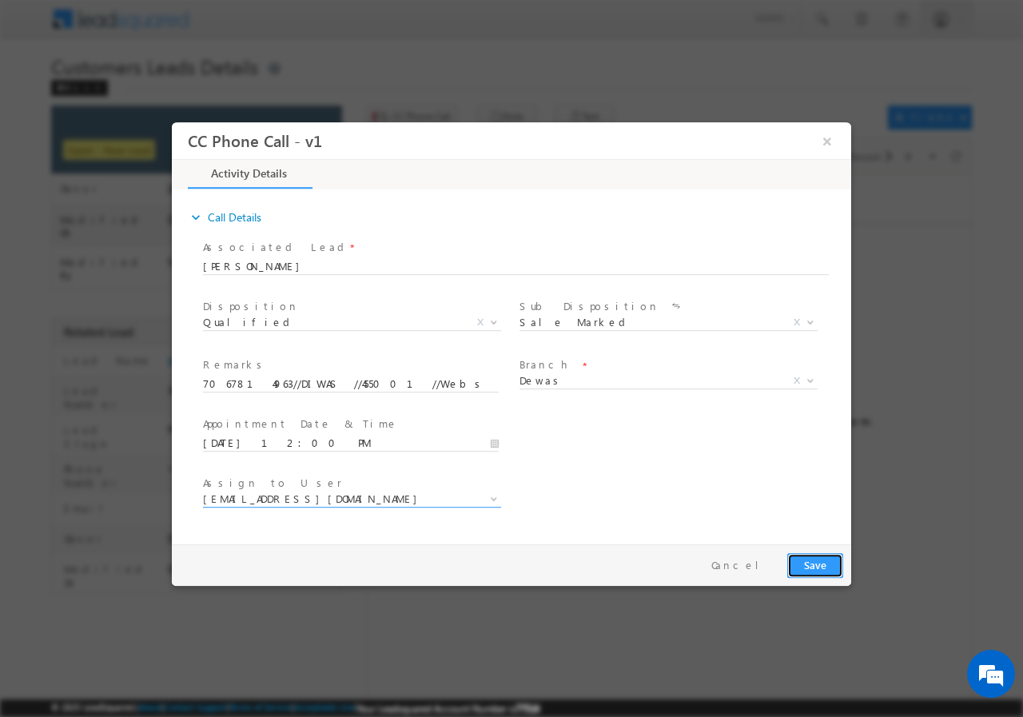
click at [822, 562] on button "Save" at bounding box center [815, 564] width 56 height 25
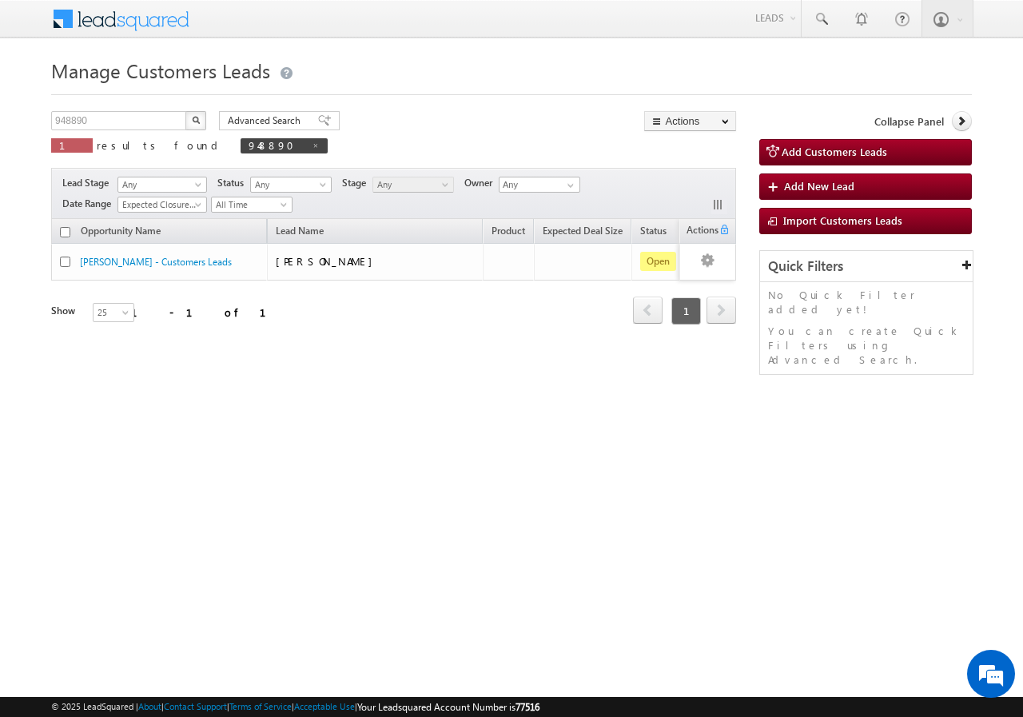
click at [727, 307] on span "next" at bounding box center [722, 310] width 30 height 27
click at [723, 313] on span "next" at bounding box center [722, 310] width 30 height 27
click at [720, 313] on span "next" at bounding box center [722, 310] width 30 height 27
drag, startPoint x: 719, startPoint y: 313, endPoint x: 703, endPoint y: 309, distance: 16.5
click at [718, 313] on span "next" at bounding box center [722, 310] width 30 height 27
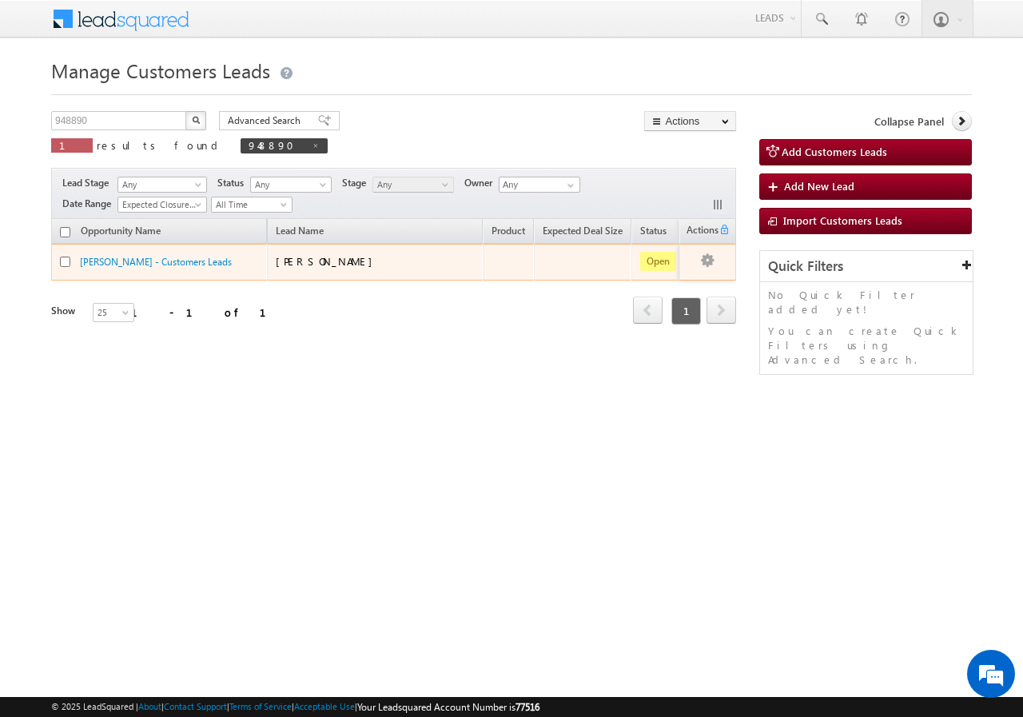
click at [667, 261] on span "Open" at bounding box center [658, 261] width 36 height 19
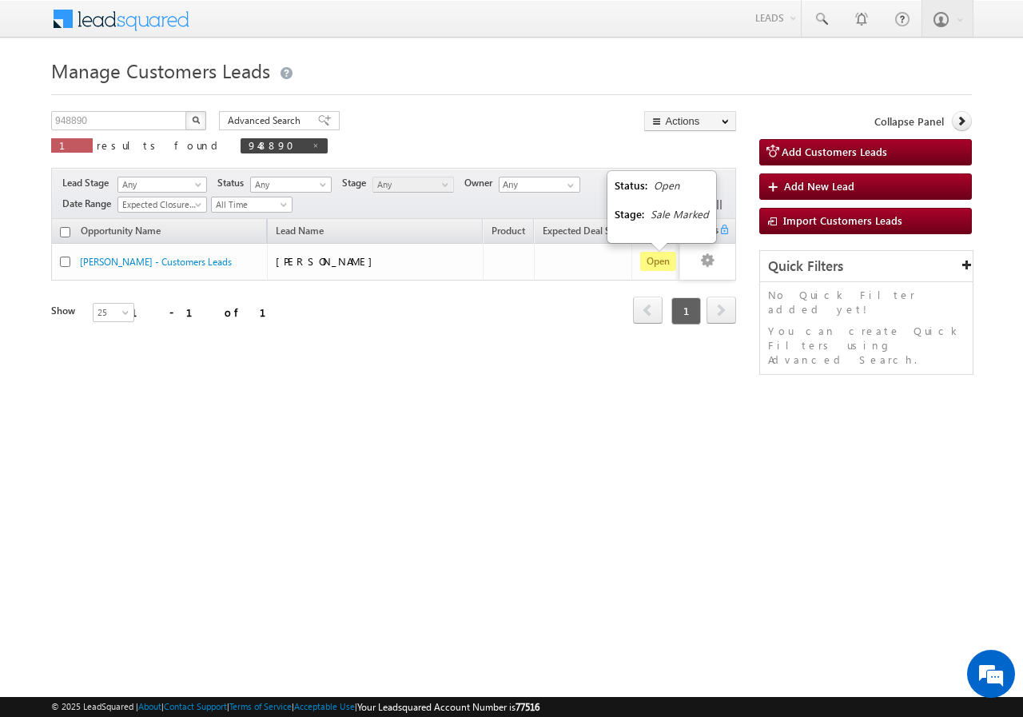
click at [432, 434] on div "Manage Customers Leads 948890 X 1 results found 948890 Advanced Search Advanced…" at bounding box center [511, 254] width 921 height 400
